Goal: Find specific page/section: Find specific page/section

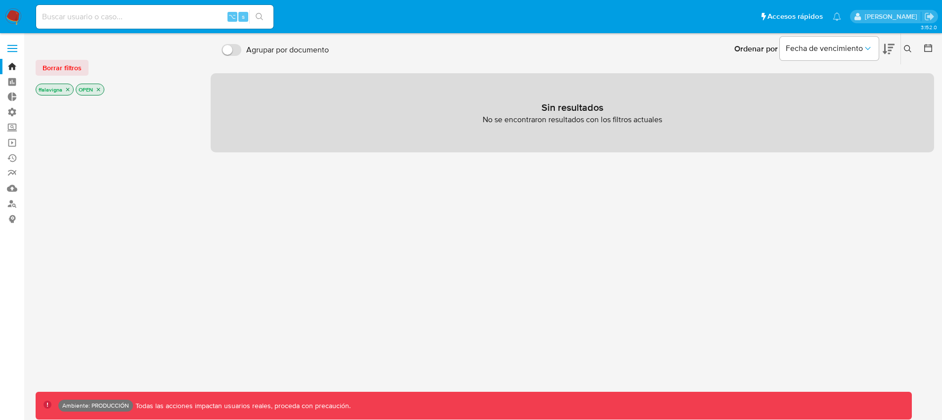
click at [99, 90] on icon "close-filter" at bounding box center [98, 89] width 3 height 3
click at [67, 91] on icon "close-filter" at bounding box center [68, 90] width 6 height 6
click at [12, 14] on img at bounding box center [13, 16] width 17 height 17
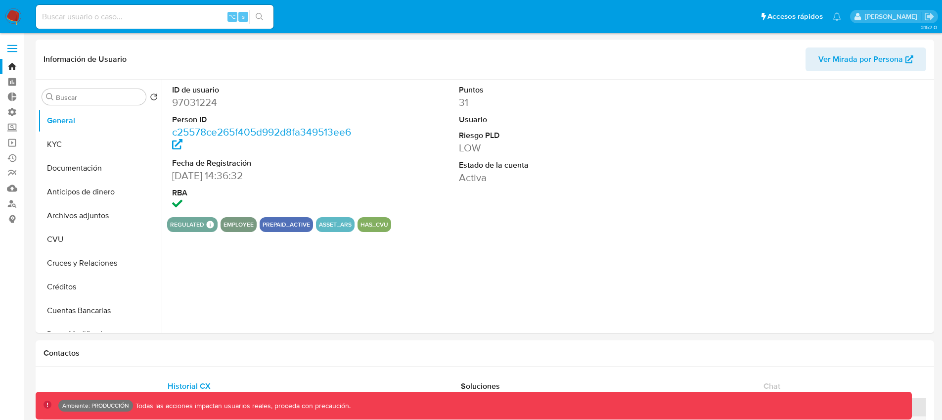
select select "10"
